Goal: Information Seeking & Learning: Learn about a topic

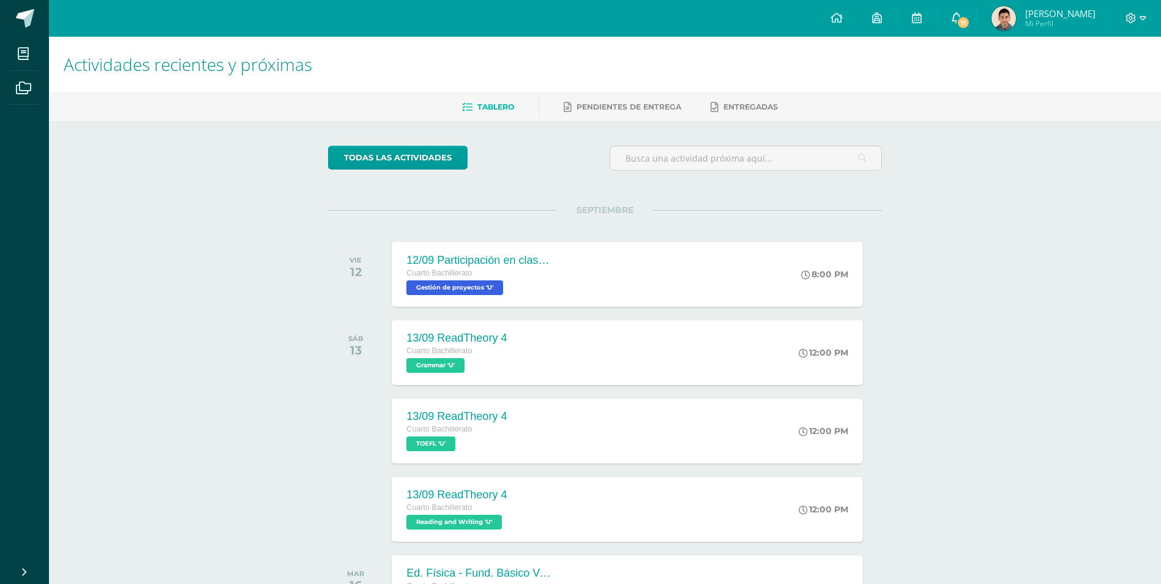
click at [956, 16] on icon at bounding box center [957, 17] width 10 height 11
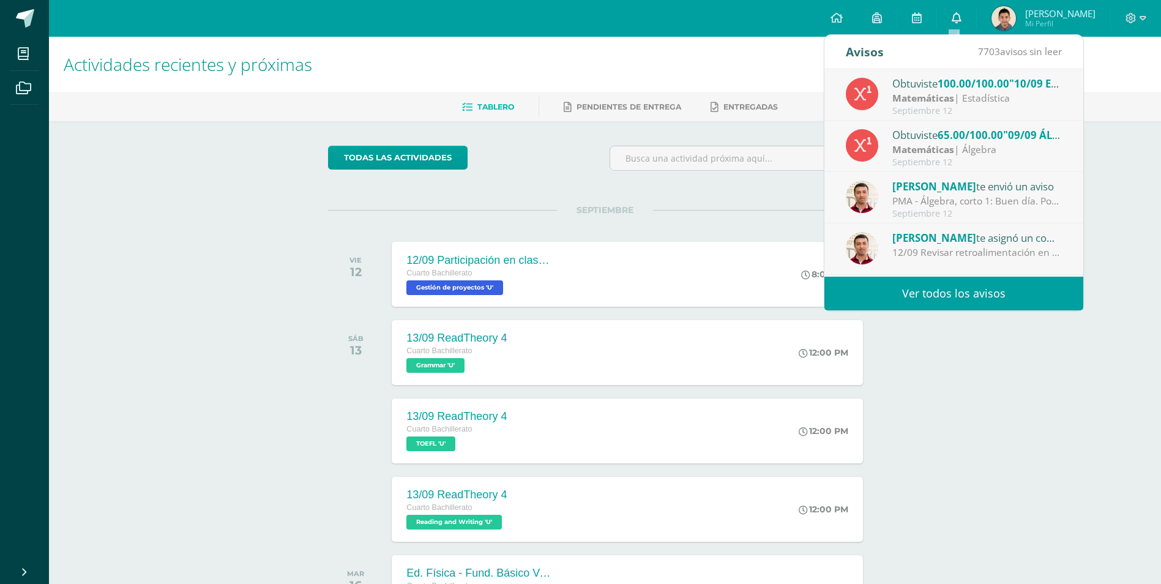
click at [956, 16] on icon at bounding box center [957, 17] width 10 height 11
click at [405, 155] on link "todas las Actividades" at bounding box center [398, 158] width 140 height 24
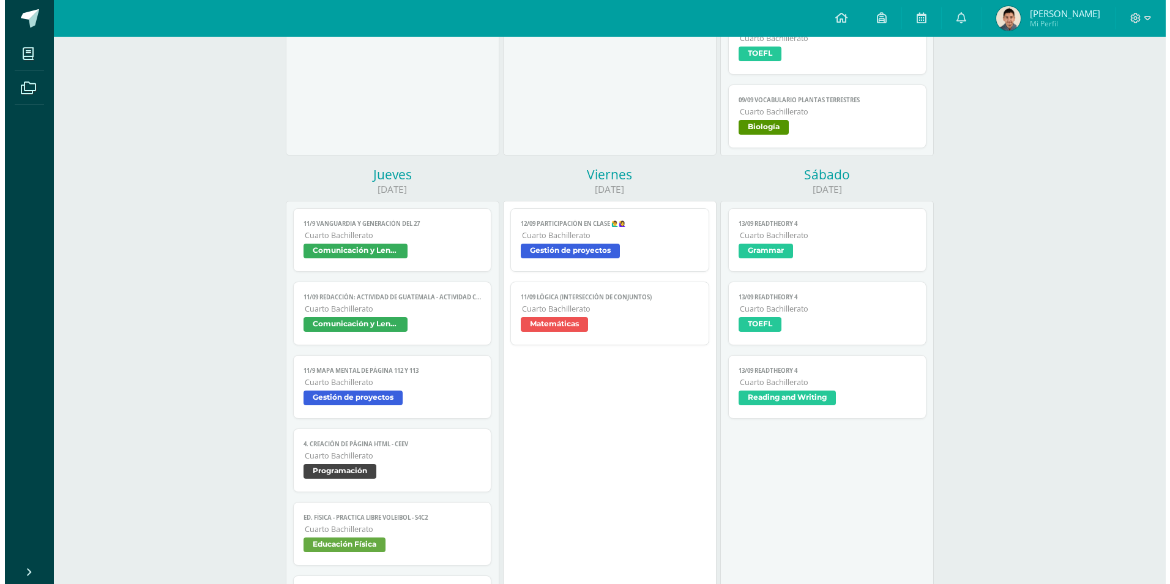
scroll to position [367, 0]
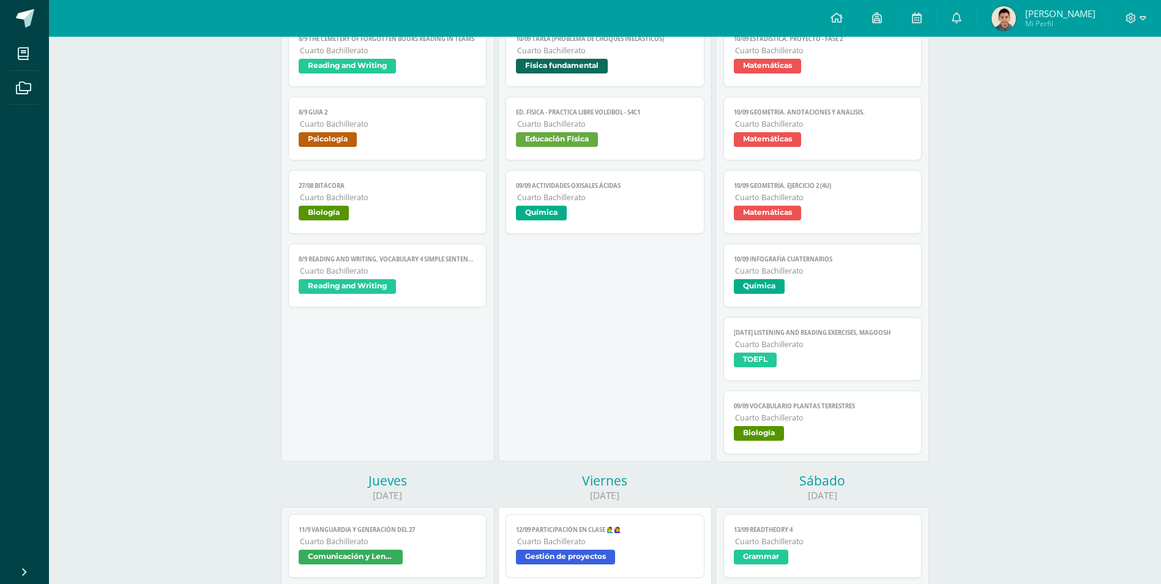
click at [782, 405] on span "09/09 Vocabulario plantas terrestres" at bounding box center [823, 406] width 178 height 8
drag, startPoint x: 782, startPoint y: 405, endPoint x: 826, endPoint y: 430, distance: 50.7
click at [826, 430] on span "Biología" at bounding box center [823, 435] width 178 height 18
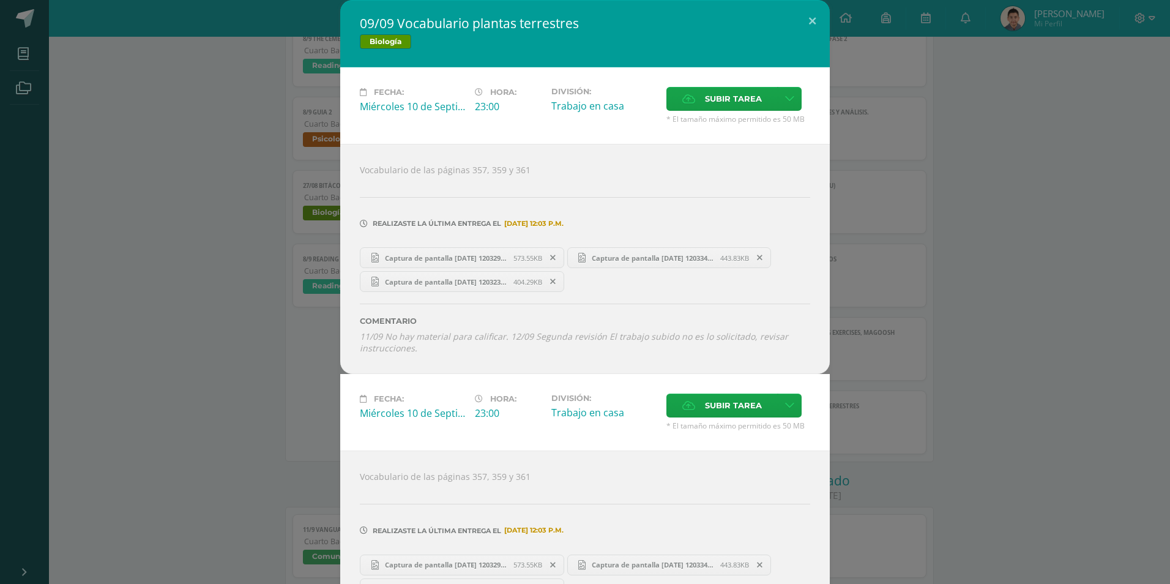
click at [607, 400] on label "División:" at bounding box center [604, 398] width 105 height 9
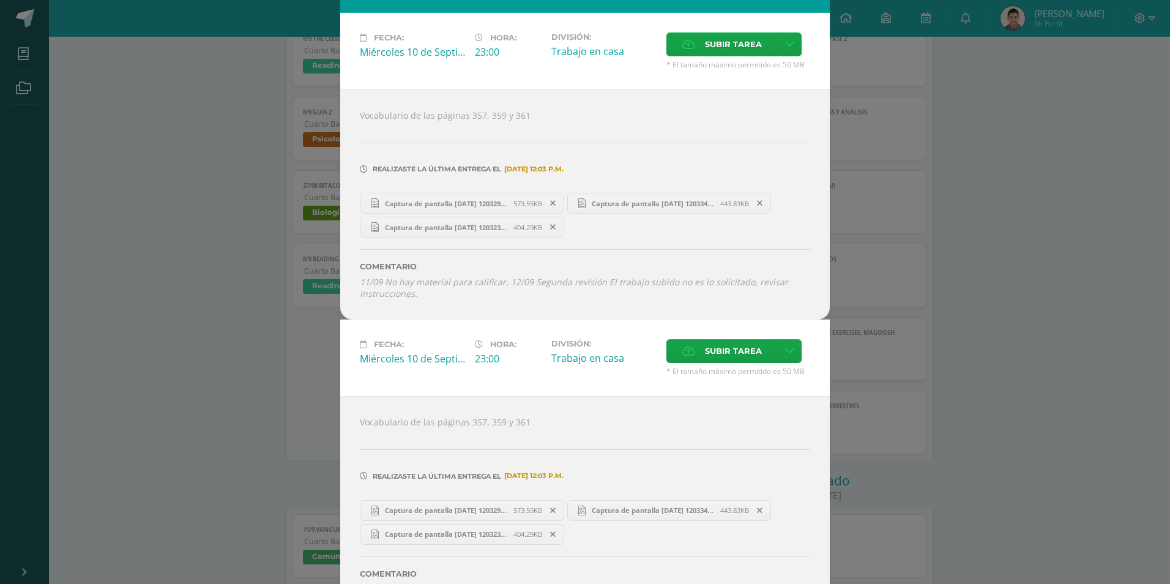
scroll to position [0, 0]
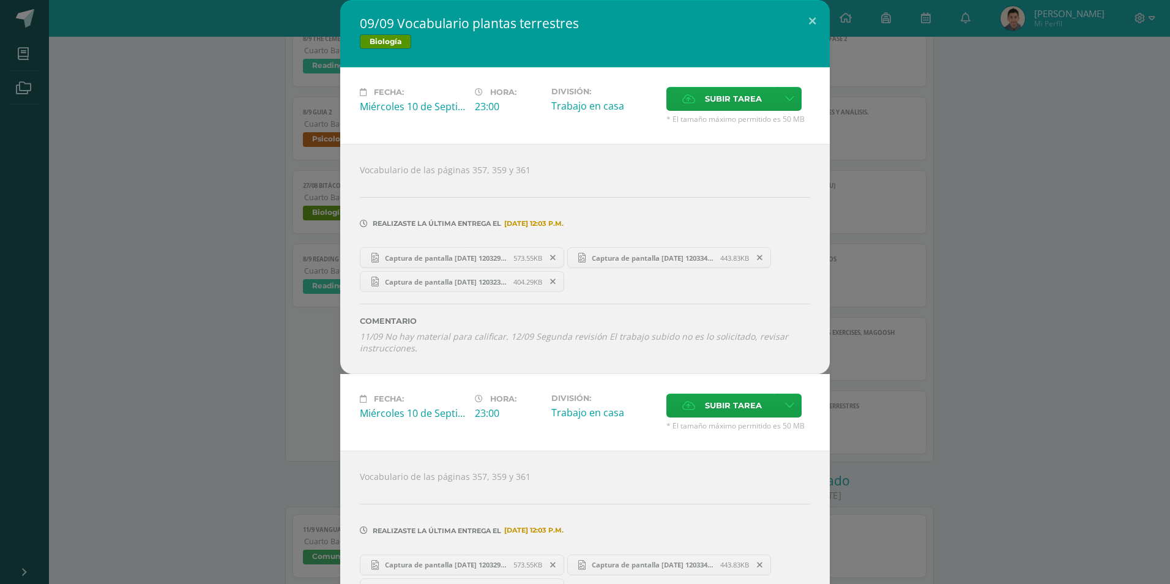
click at [455, 264] on link "Captura de pantalla 2025-09-11 120329.png 573.55KB" at bounding box center [462, 257] width 204 height 21
click at [612, 253] on span "Captura de pantalla 2025-09-11 120334.png" at bounding box center [653, 257] width 135 height 9
click at [596, 305] on hr at bounding box center [585, 304] width 451 height 1
